Goal: Check status: Check status

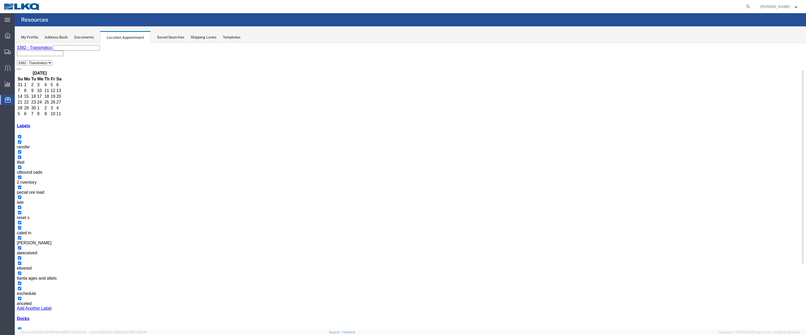
scroll to position [26, 0]
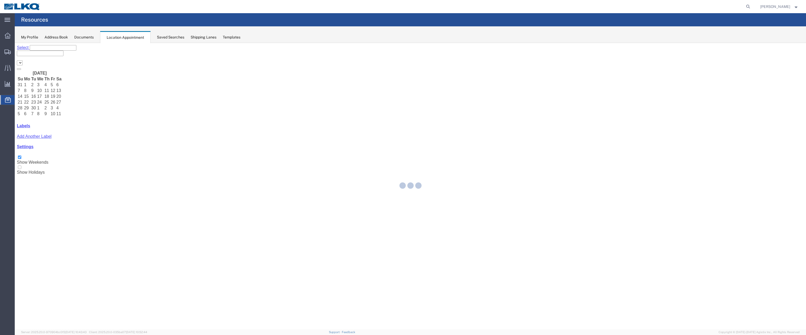
select select "28018"
